Goal: Information Seeking & Learning: Stay updated

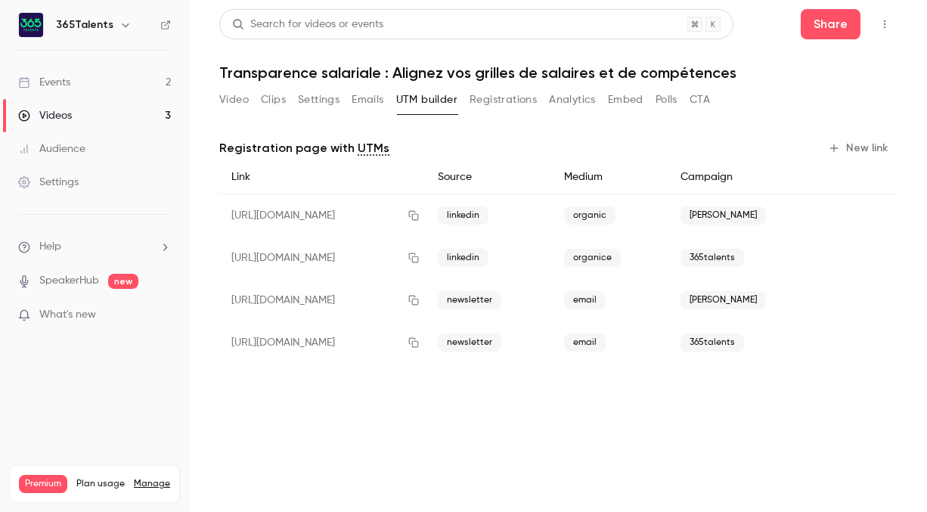
click at [134, 85] on link "Events 2" at bounding box center [94, 82] width 189 height 33
